Goal: Task Accomplishment & Management: Manage account settings

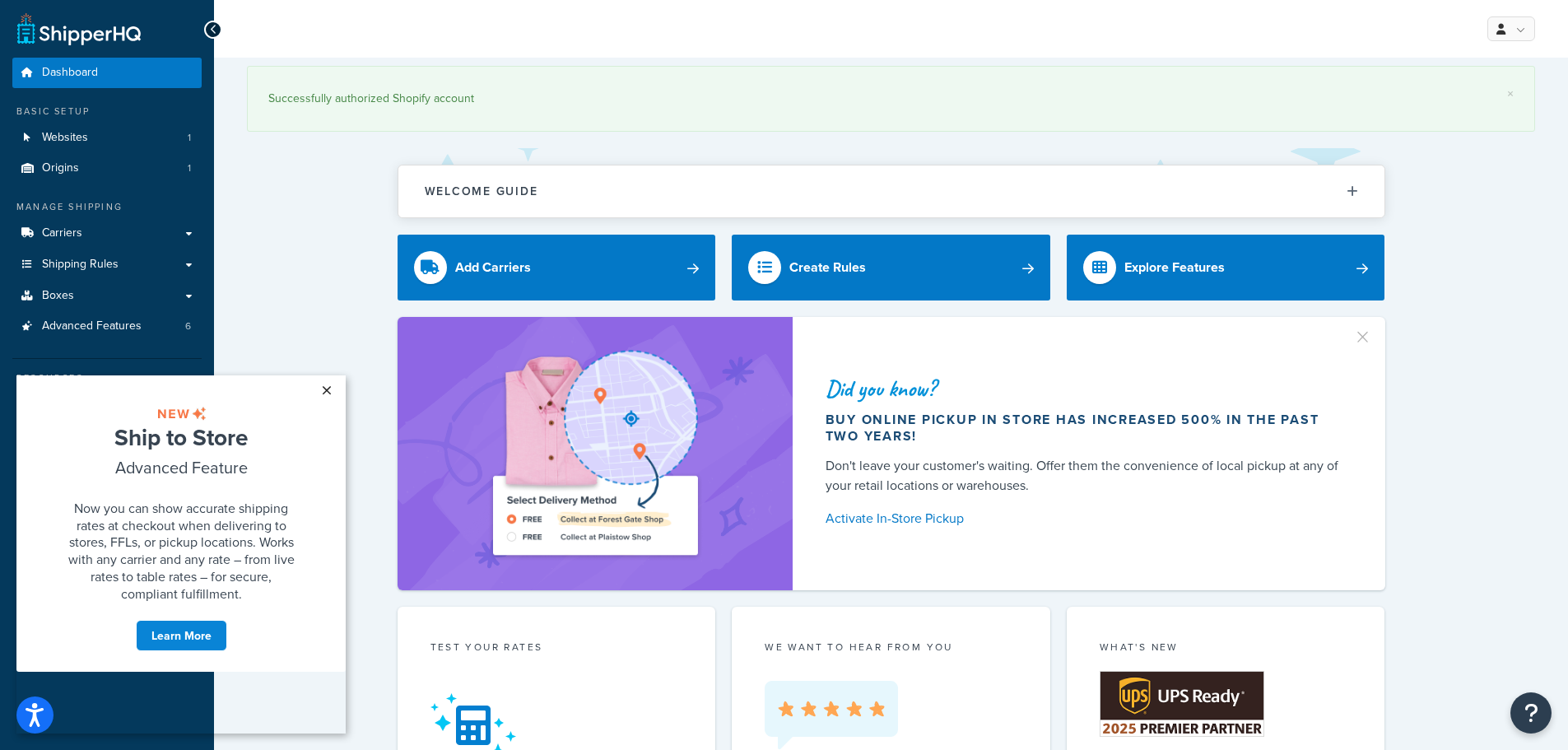
click at [324, 394] on link "×" at bounding box center [327, 390] width 28 height 29
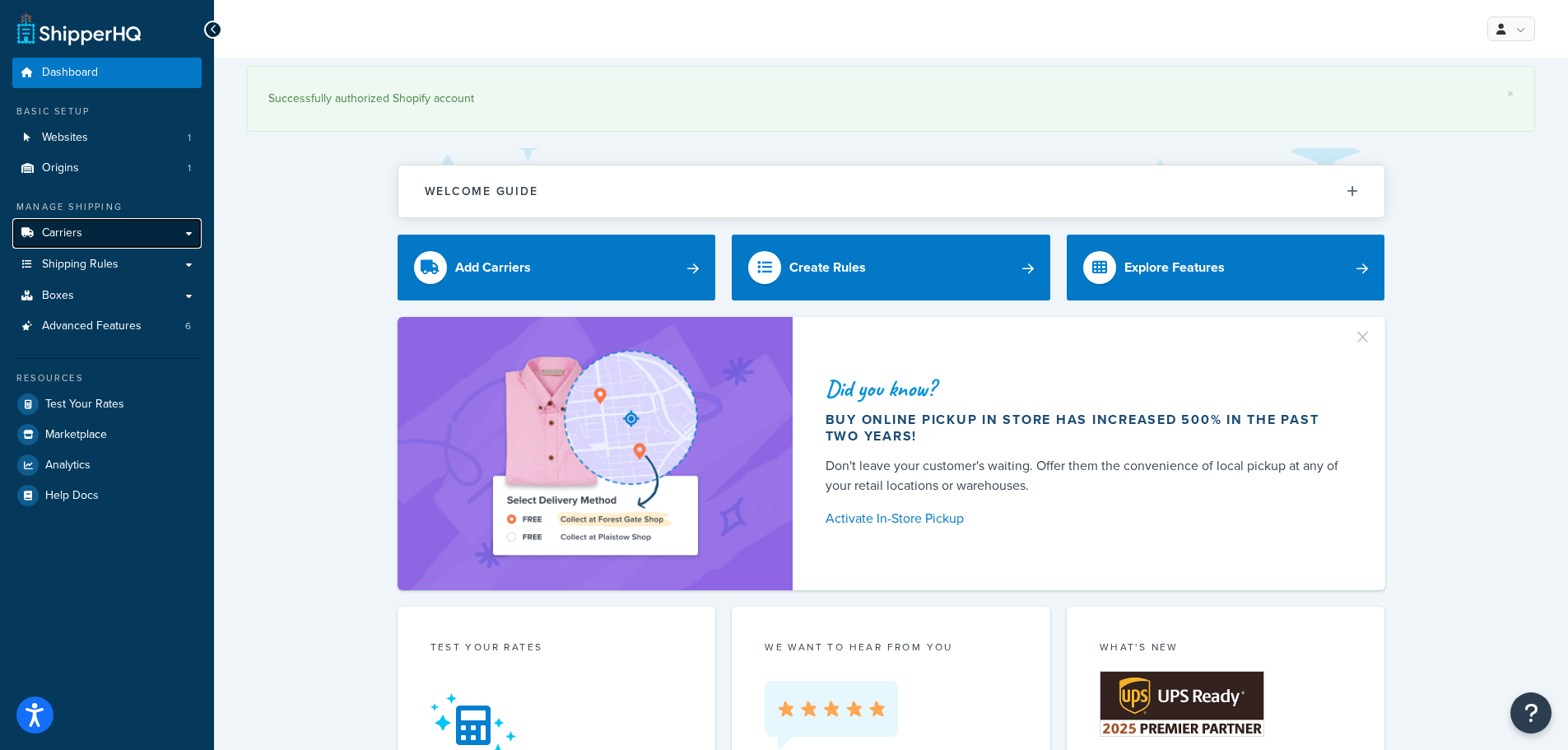
click at [131, 228] on link "Carriers" at bounding box center [106, 234] width 189 height 30
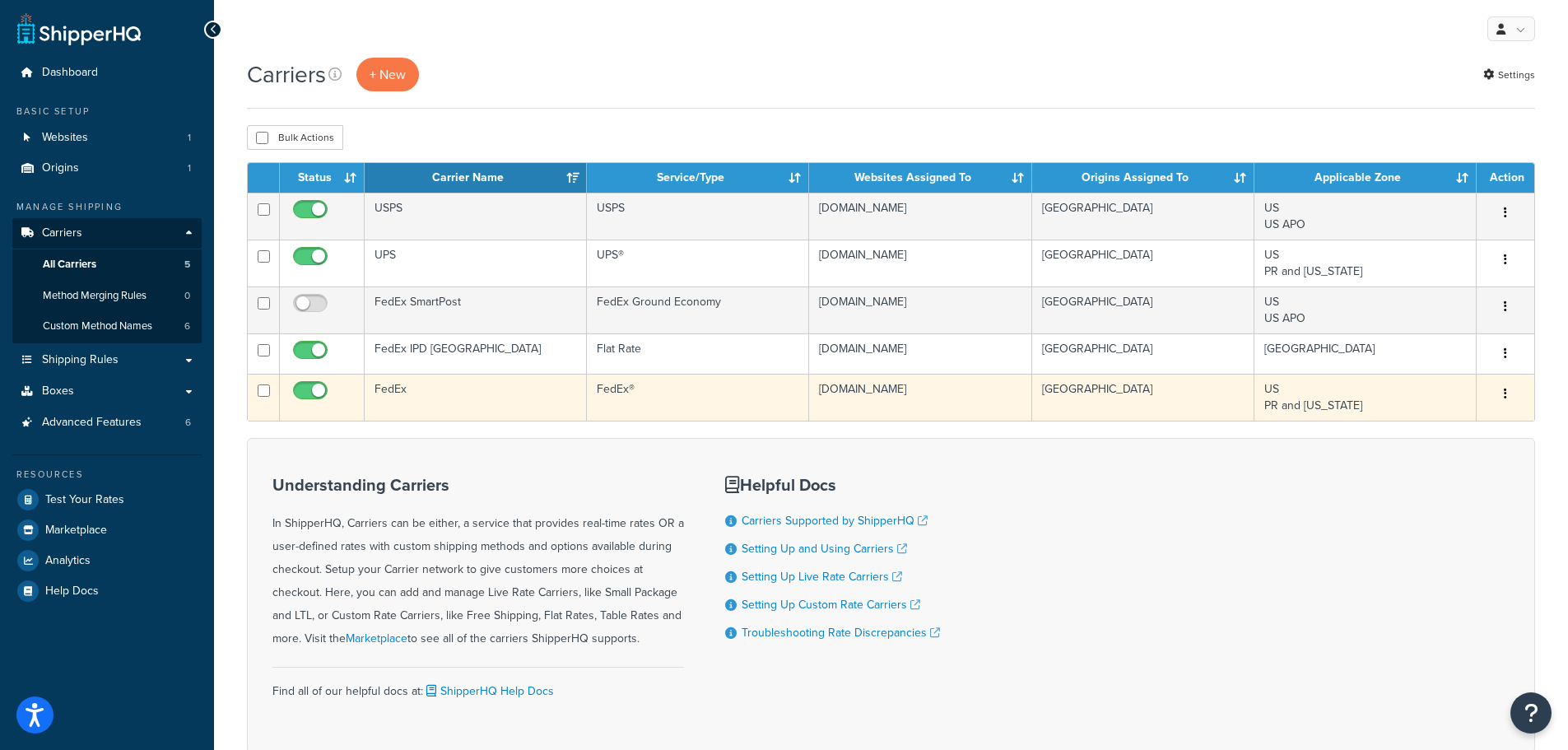
click at [1503, 396] on button "button" at bounding box center [1505, 395] width 23 height 27
click at [1452, 421] on link "Edit" at bounding box center [1439, 428] width 130 height 34
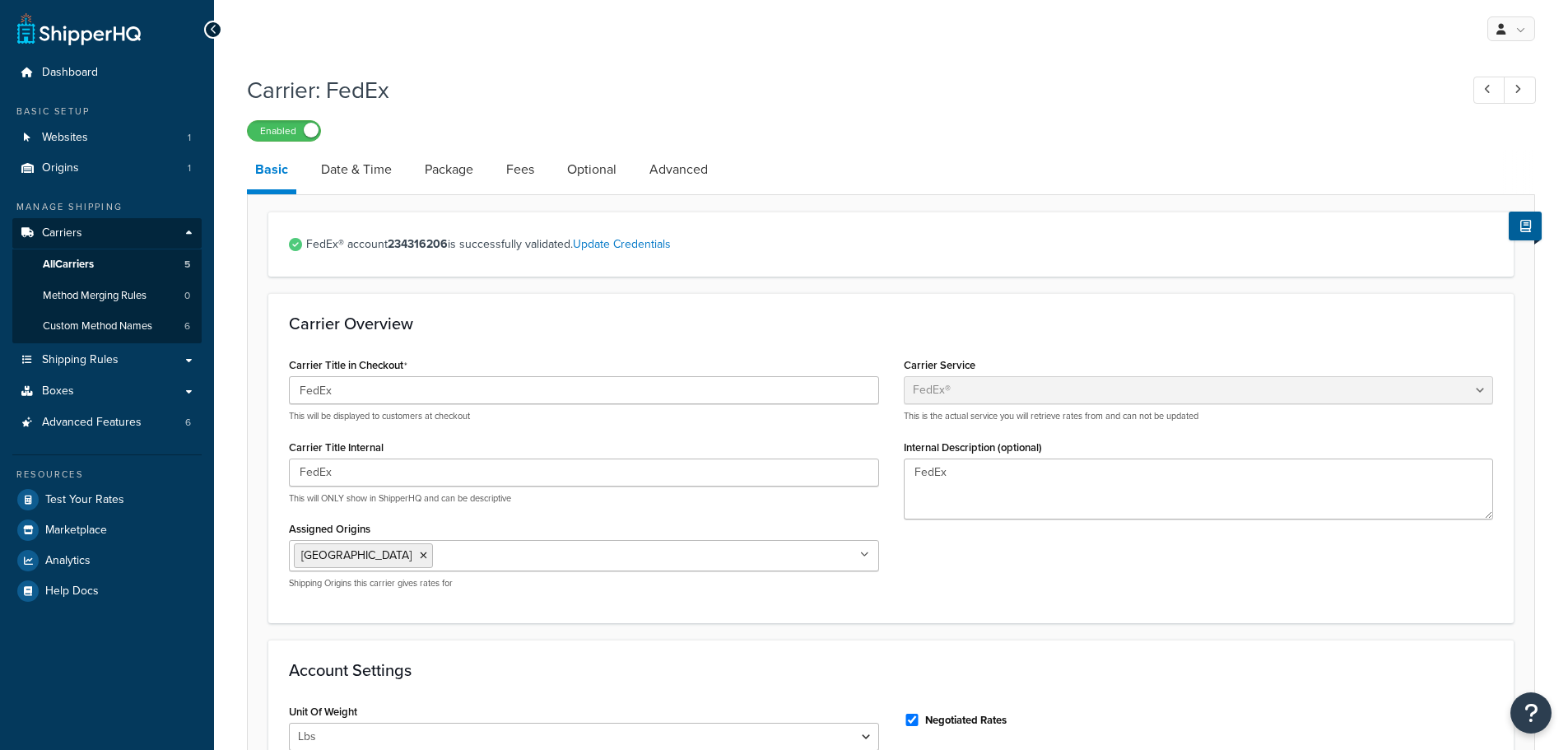
select select "fedEx"
select select "REGULAR_PICKUP"
select select "YOUR_PACKAGING"
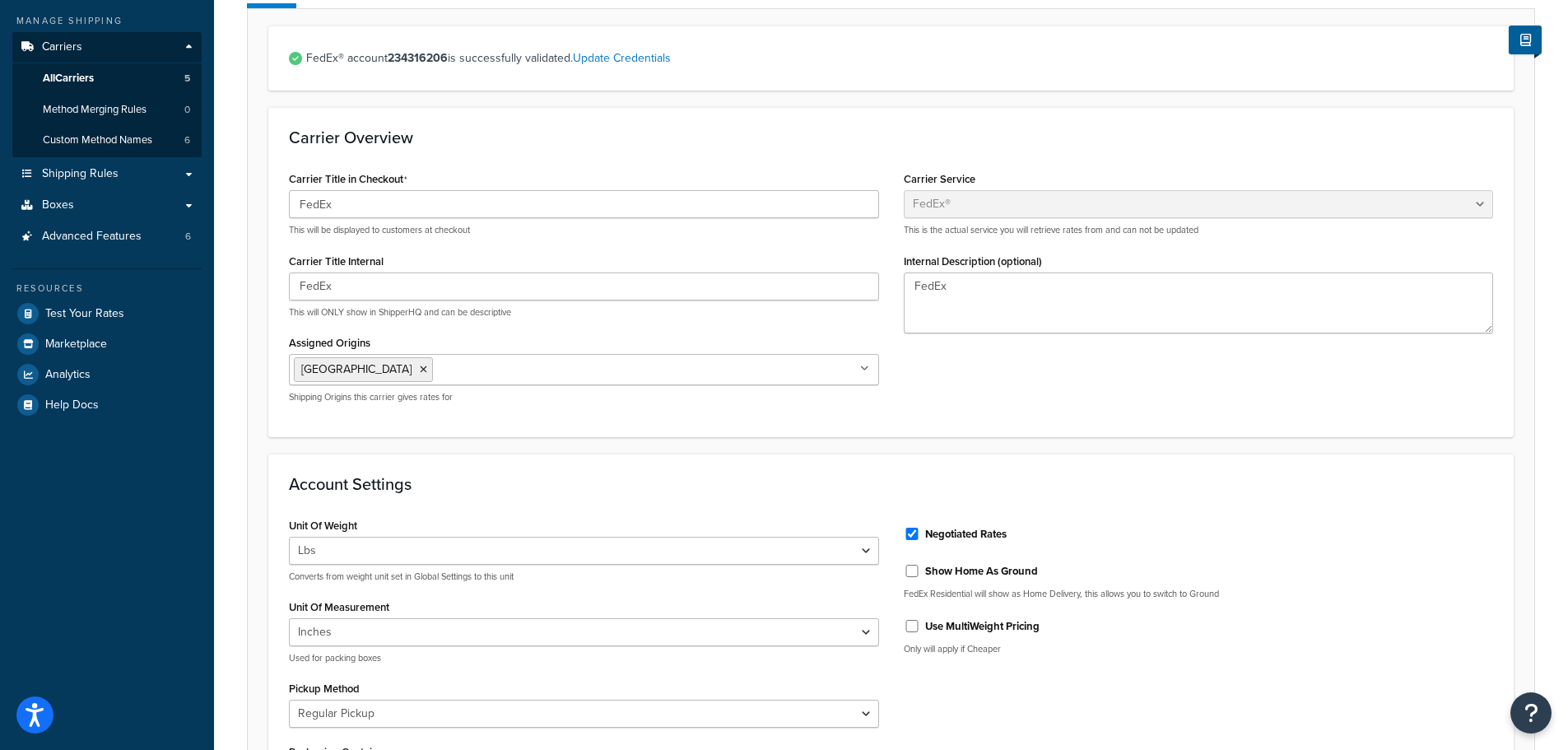
scroll to position [83, 0]
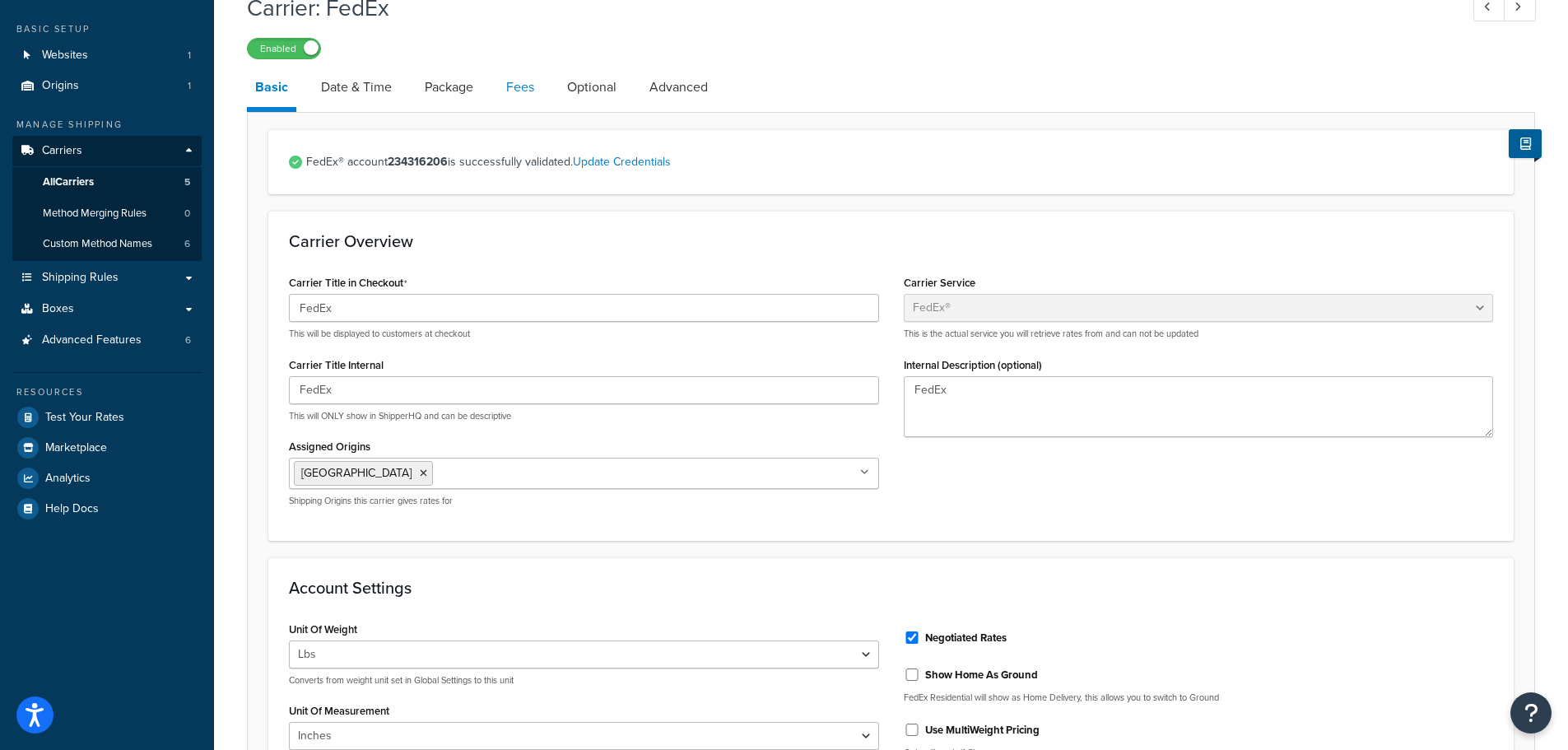
click at [532, 92] on link "Fees" at bounding box center [520, 87] width 45 height 40
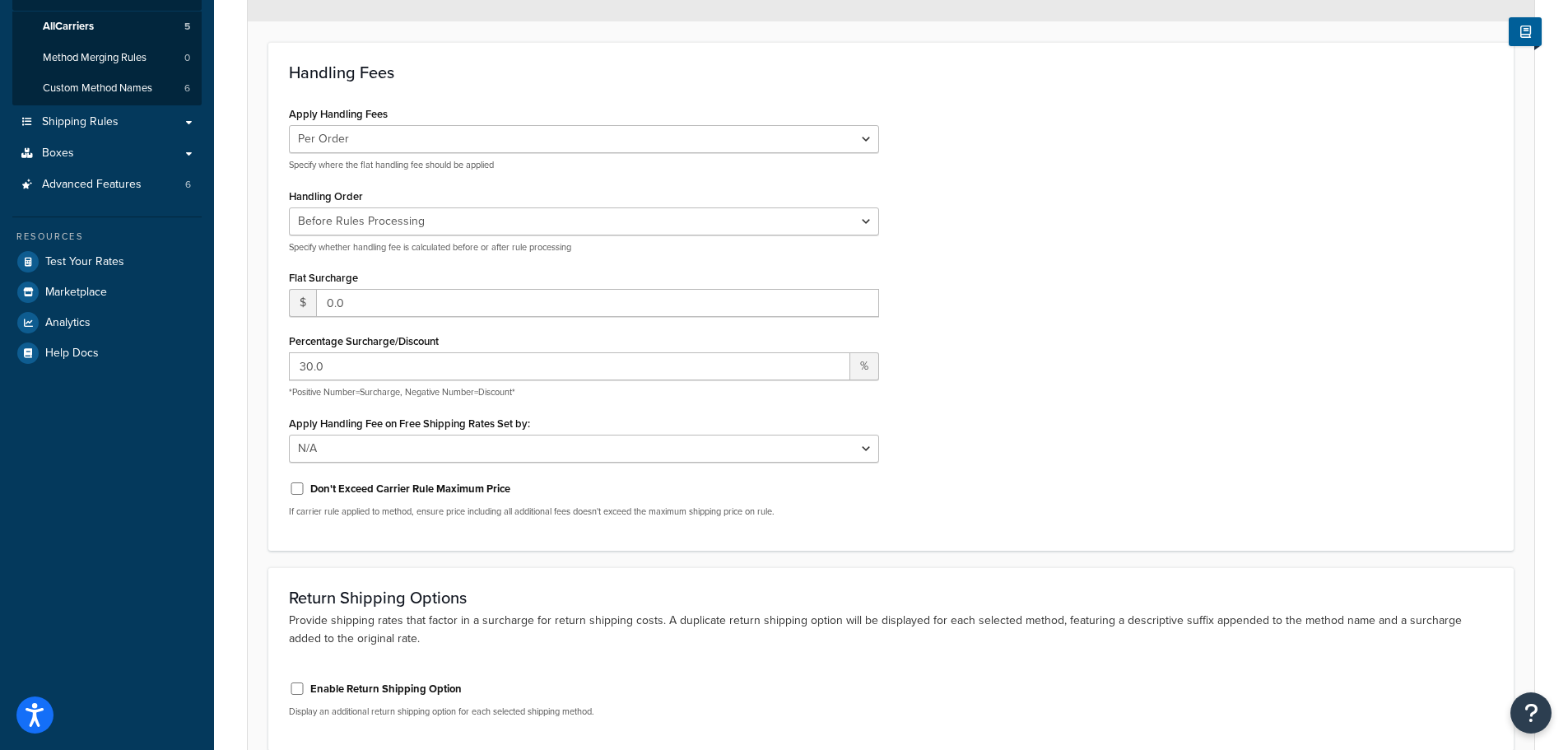
scroll to position [247, 0]
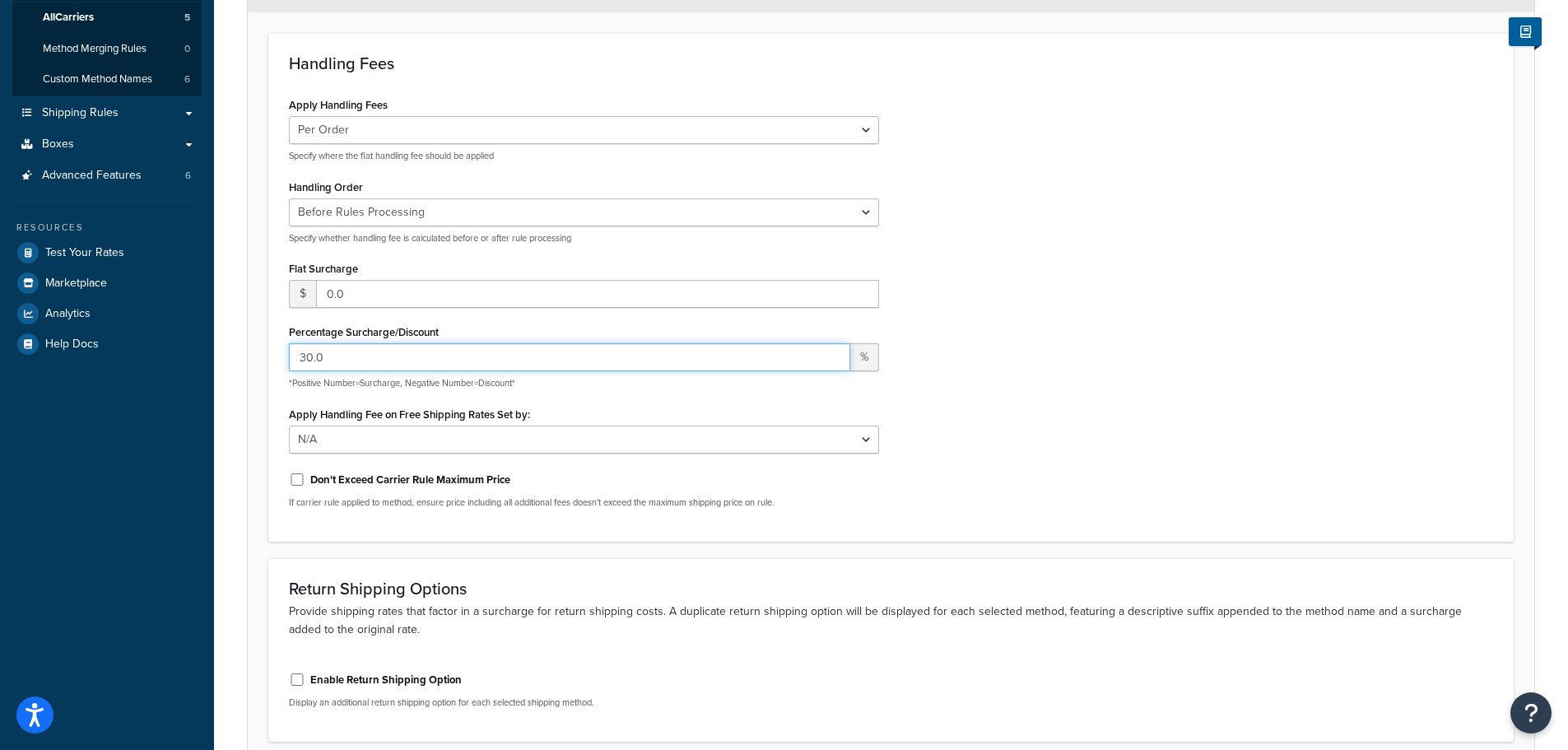
click at [312, 360] on input "30.0" at bounding box center [569, 357] width 562 height 28
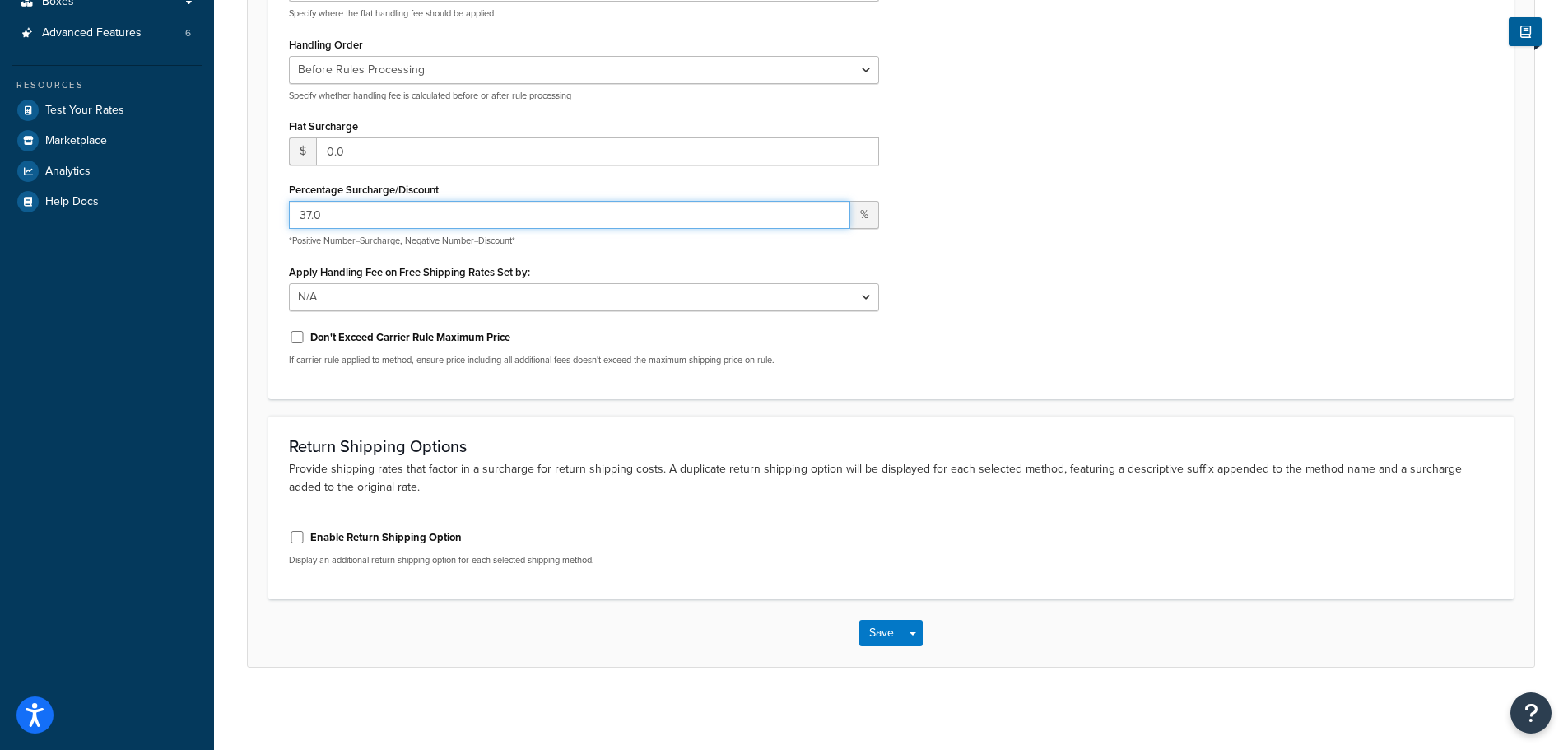
scroll to position [392, 0]
type input "37.0"
click at [872, 641] on button "Save" at bounding box center [882, 633] width 45 height 27
